Goal: Use online tool/utility: Utilize a website feature to perform a specific function

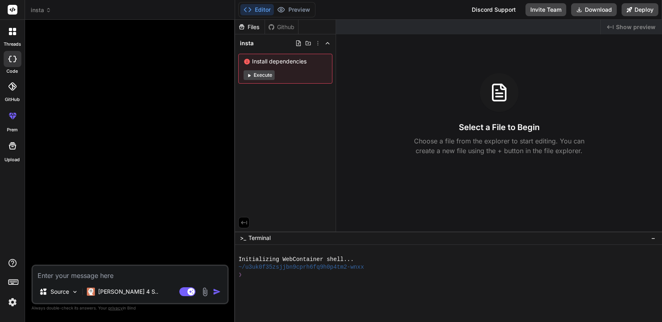
click at [17, 11] on rect at bounding box center [13, 10] width 10 height 10
click at [10, 303] on img at bounding box center [13, 302] width 14 height 14
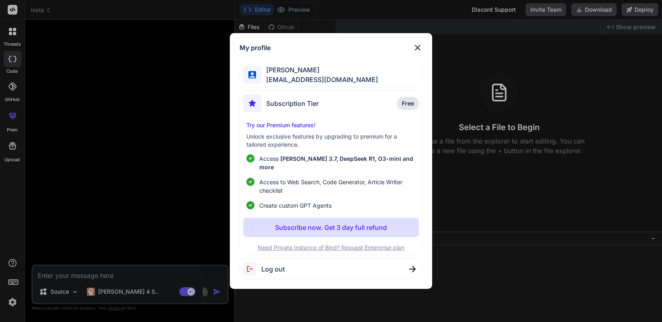
click at [16, 87] on div "My profile [PERSON_NAME] [EMAIL_ADDRESS][DOMAIN_NAME] Subscription Tier Free Tr…" at bounding box center [331, 161] width 662 height 322
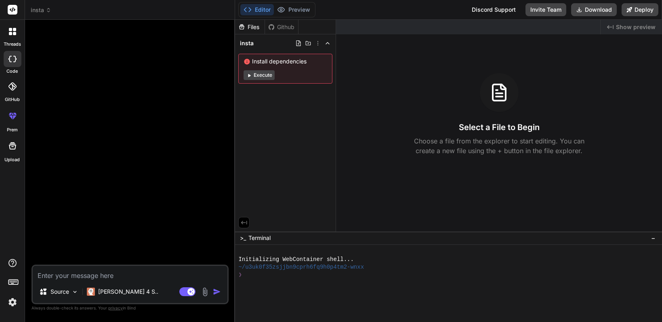
click at [18, 61] on div at bounding box center [13, 59] width 18 height 16
type textarea "x"
click at [14, 34] on icon at bounding box center [14, 33] width 3 height 3
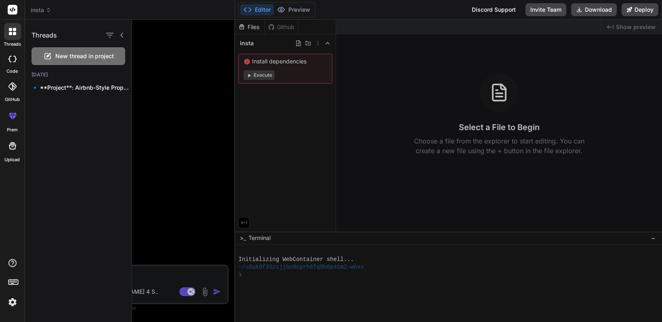
click at [17, 117] on icon at bounding box center [13, 116] width 10 height 10
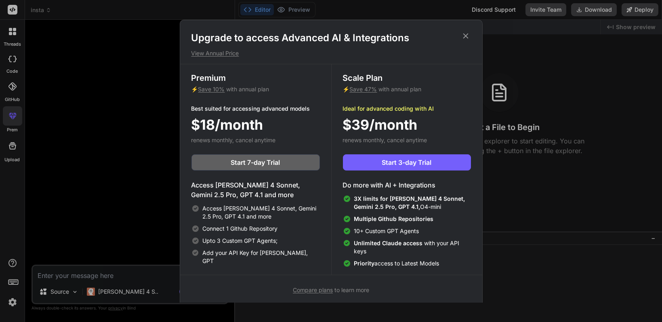
click at [462, 36] on icon at bounding box center [465, 35] width 9 height 9
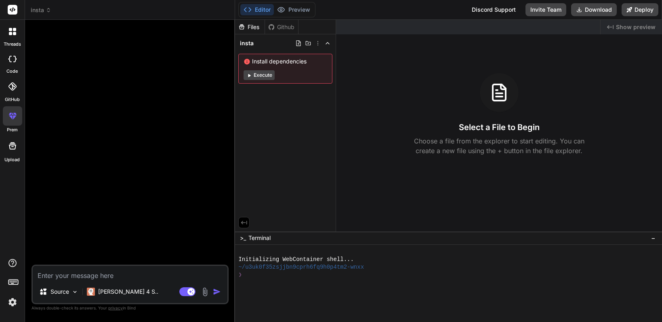
click at [13, 10] on rect at bounding box center [13, 10] width 10 height 10
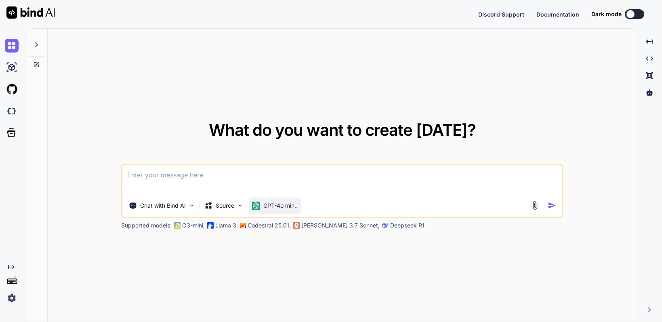
click at [285, 204] on p "GPT-4o min.." at bounding box center [280, 206] width 34 height 8
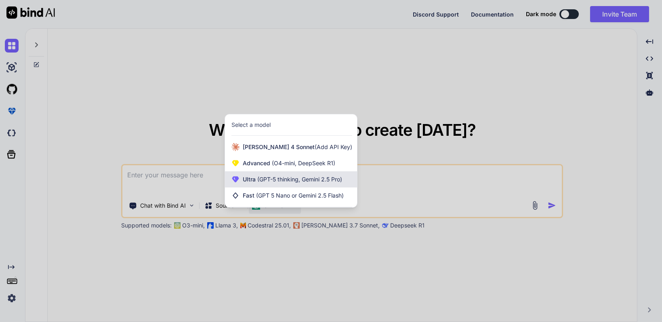
click at [269, 183] on span "Ultra (GPT-5 thinking, Gemini 2.5 Pro)" at bounding box center [292, 179] width 99 height 8
type textarea "x"
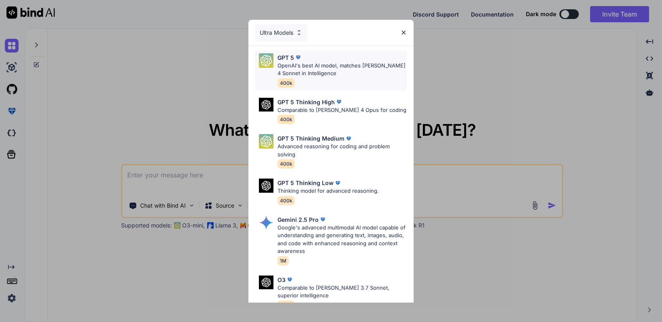
click at [333, 67] on p "OpenAI's best AI model, matches Claude 4 Sonnet in Intelligence" at bounding box center [342, 70] width 130 height 16
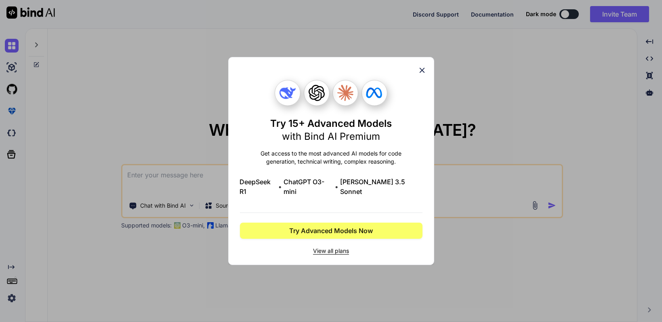
click at [425, 75] on icon at bounding box center [422, 70] width 9 height 9
